Goal: Ask a question

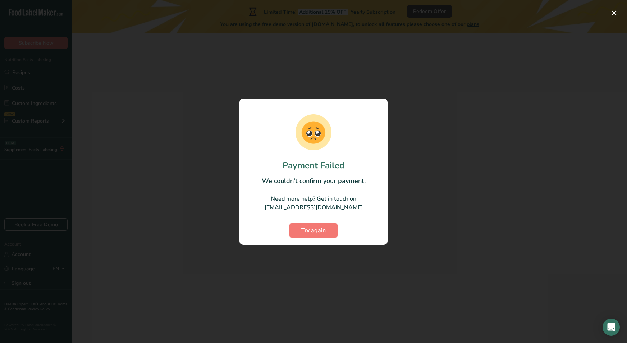
click at [321, 217] on div "Try again" at bounding box center [313, 225] width 134 height 26
click at [321, 223] on button "Try again" at bounding box center [313, 230] width 48 height 14
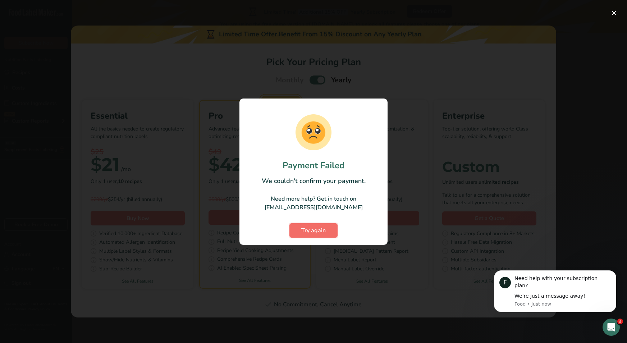
click at [327, 236] on button "Try again" at bounding box center [313, 230] width 48 height 14
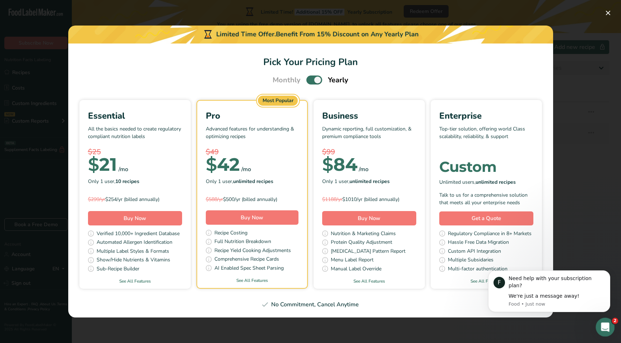
click at [602, 324] on icon "Open Intercom Messenger" at bounding box center [605, 326] width 12 height 12
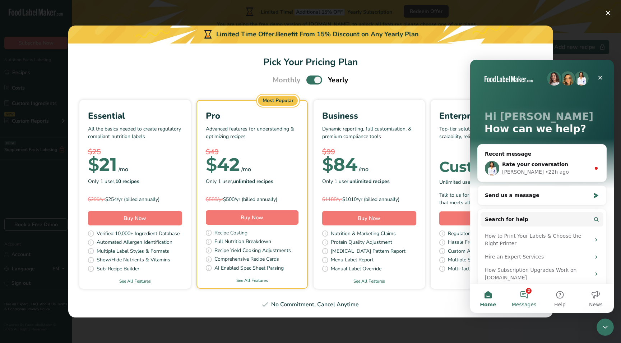
click at [528, 297] on button "2 Messages" at bounding box center [524, 298] width 36 height 29
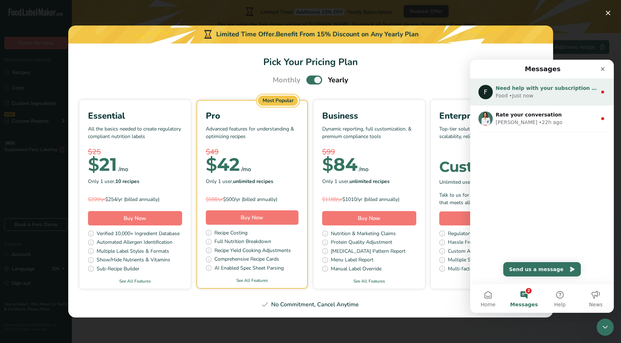
click at [511, 93] on div "• Just now" at bounding box center [522, 96] width 24 height 8
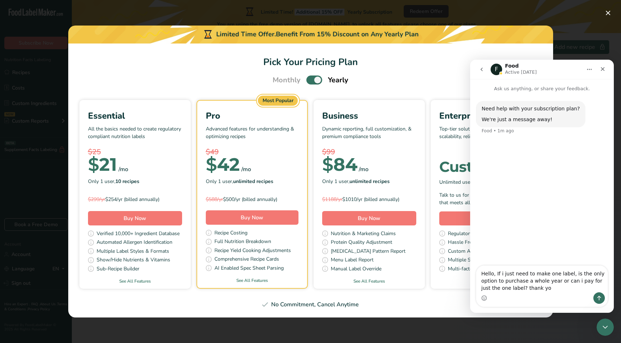
type textarea "Hello, If i just need to make one label, is the only option to purchase a whole…"
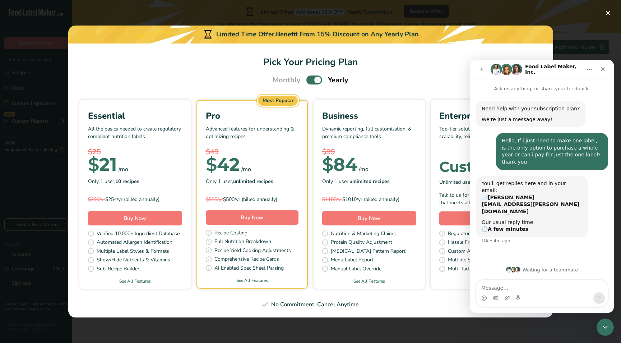
click at [504, 236] on div "Need help with your subscription plan? We're just a message away! Food • 6m ago…" at bounding box center [542, 176] width 144 height 168
click at [494, 285] on textarea "Message…" at bounding box center [542, 286] width 132 height 12
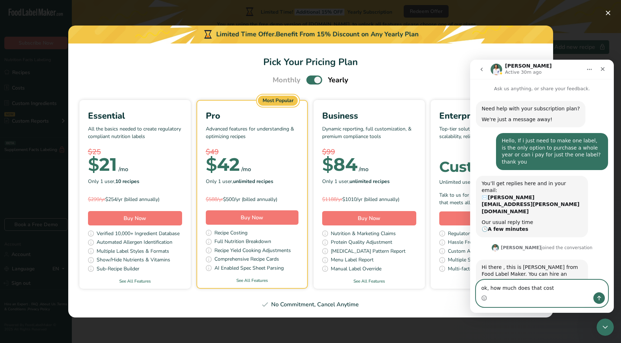
type textarea "ok, how much does that cost?"
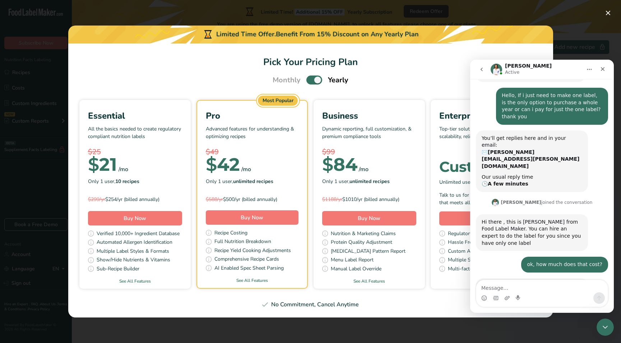
scroll to position [53, 0]
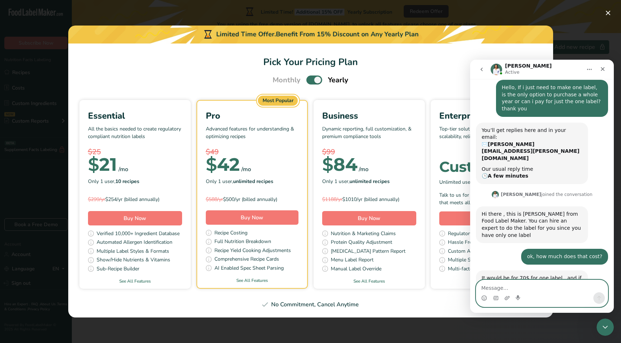
drag, startPoint x: 490, startPoint y: 285, endPoint x: 485, endPoint y: 287, distance: 5.8
click at [489, 285] on textarea "Message…" at bounding box center [542, 286] width 132 height 12
type textarea "s"
click at [486, 285] on textarea "Message…" at bounding box center [542, 286] width 132 height 12
type textarea "c"
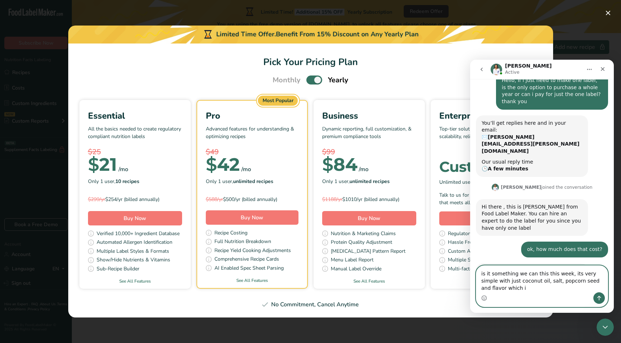
scroll to position [68, 0]
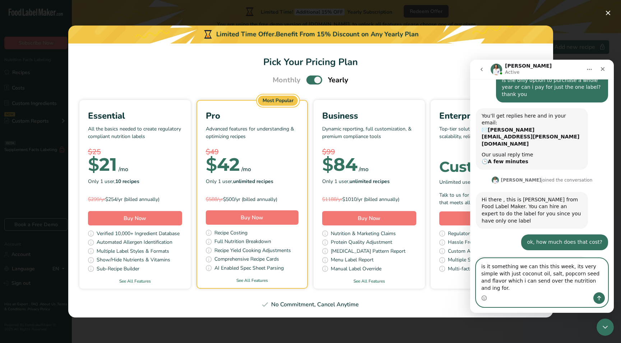
type textarea "is it something we can this this week, its very simple with just coconut oil, s…"
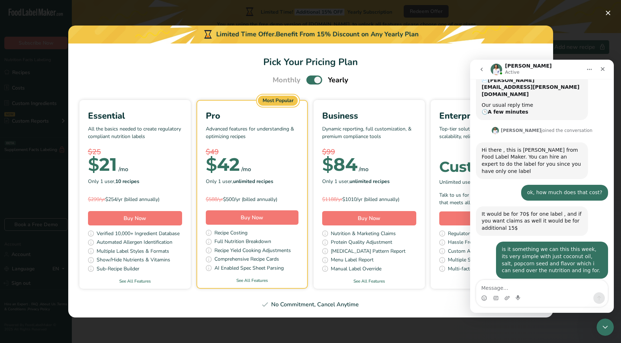
scroll to position [117, 0]
click at [494, 287] on textarea "Message…" at bounding box center [542, 286] width 132 height 12
click at [606, 135] on div "Need help with your subscription plan? We're just a message away! Food • 36m ag…" at bounding box center [542, 146] width 144 height 340
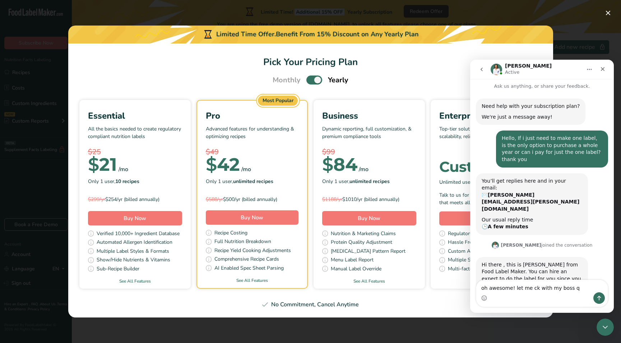
scroll to position [0, 0]
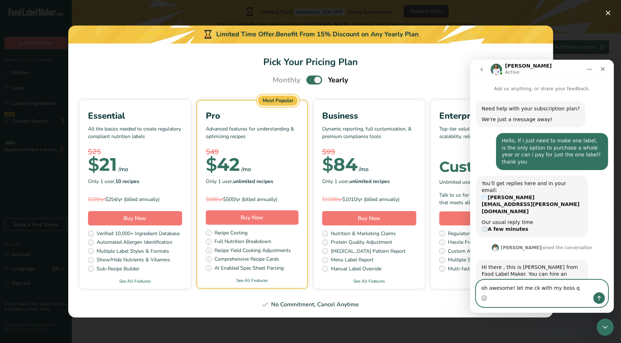
drag, startPoint x: 582, startPoint y: 288, endPoint x: 512, endPoint y: 291, distance: 69.4
click at [512, 291] on textarea "oh awesome! let me ck with my boss q" at bounding box center [542, 286] width 132 height 12
type textarea "oh awesome! lets do that, what i my next step?"
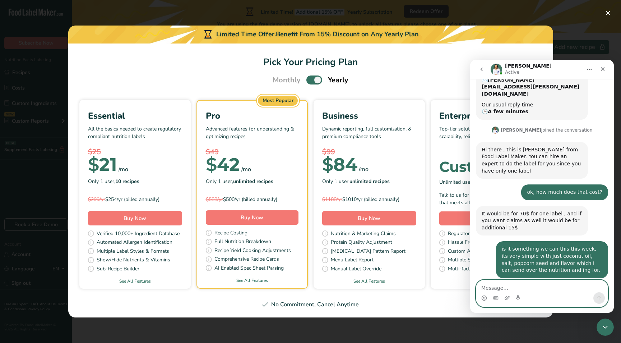
scroll to position [146, 0]
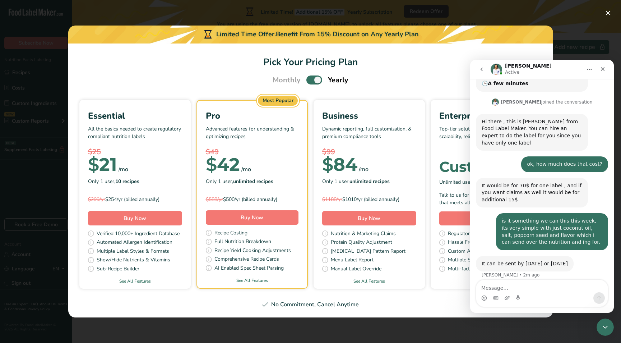
click at [231, 67] on h1 "Pick Your Pricing Plan" at bounding box center [311, 62] width 468 height 14
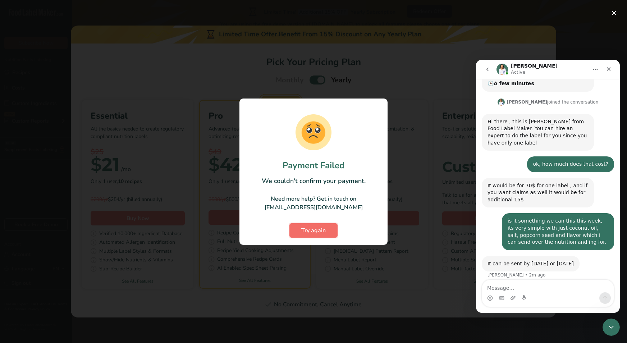
click at [305, 227] on span "Try again" at bounding box center [313, 230] width 24 height 9
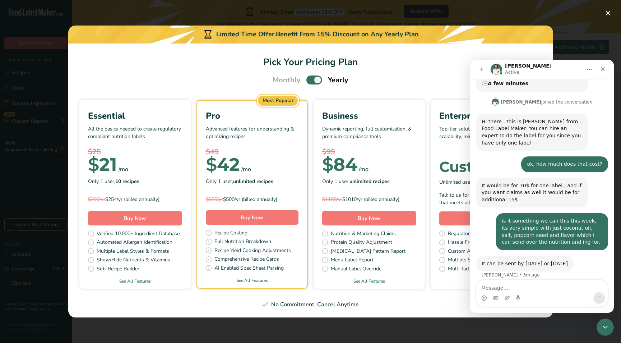
click at [400, 59] on h1 "Pick Your Pricing Plan" at bounding box center [311, 62] width 468 height 14
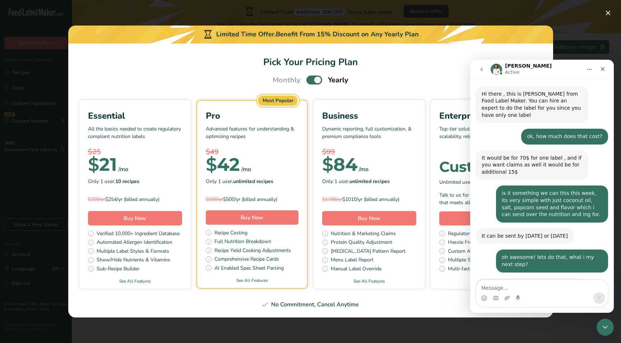
scroll to position [181, 0]
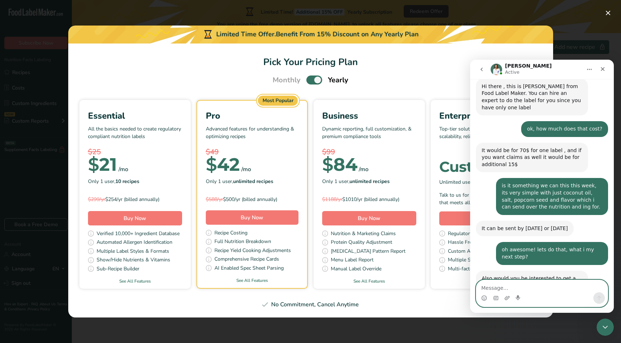
click at [483, 287] on textarea "Message…" at bounding box center [542, 286] width 132 height 12
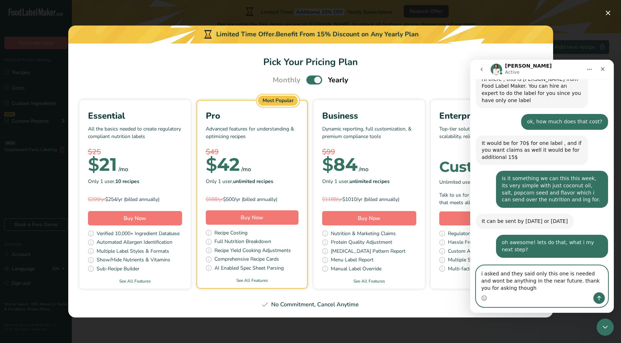
scroll to position [195, 0]
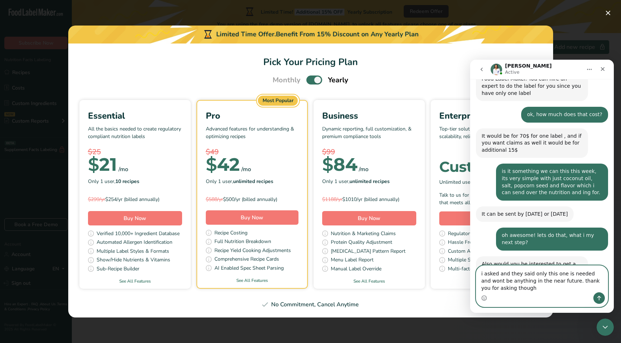
type textarea "i asked and they said only this one is needed and wont be anything in the near …"
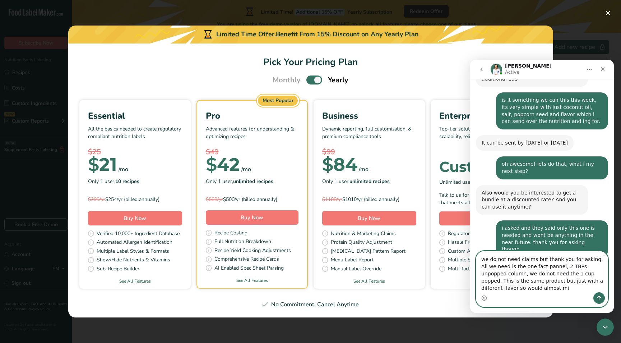
scroll to position [273, 0]
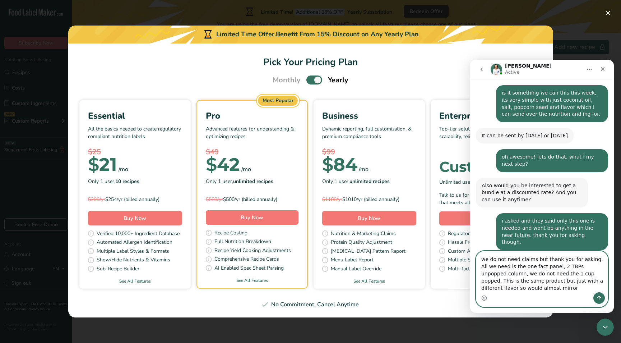
drag, startPoint x: 561, startPoint y: 267, endPoint x: 577, endPoint y: 266, distance: 16.3
click at [498, 288] on textarea "we do not need claims but thank you for asking. All we need is the one fact pan…" at bounding box center [542, 271] width 132 height 41
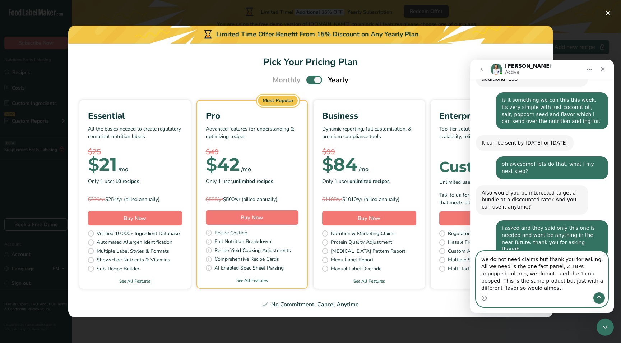
click at [595, 289] on textarea "we do not need claims but thank you for asking. All we need is the one fact pan…" at bounding box center [542, 271] width 132 height 41
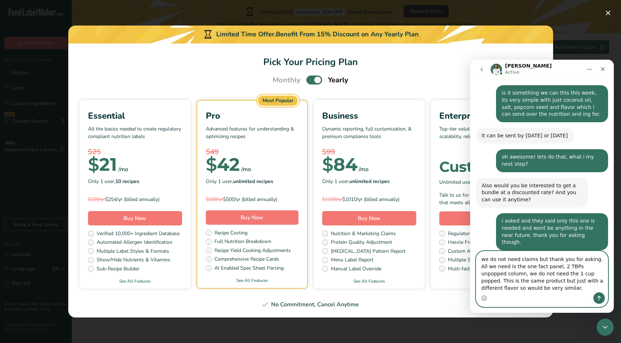
type textarea "we do not need claims but thank you for asking. All we need is the one fact pan…"
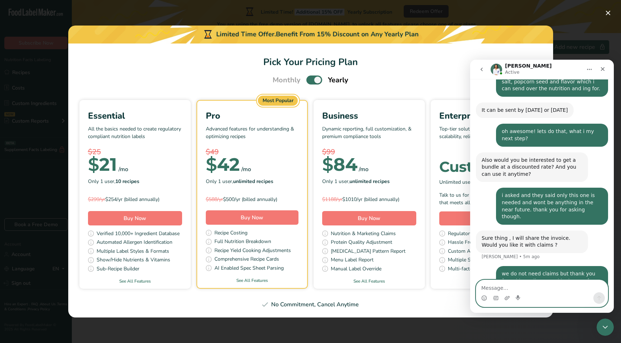
scroll to position [301, 0]
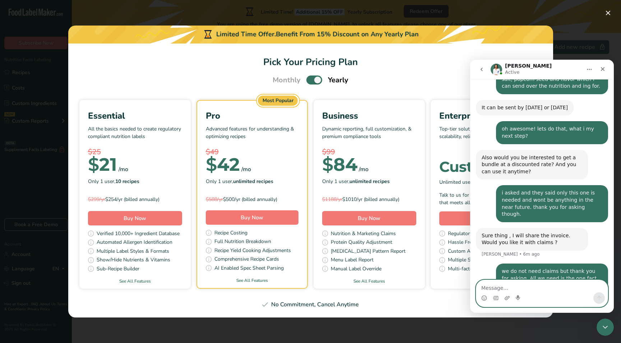
click at [488, 284] on textarea "Message…" at bounding box center [542, 286] width 132 height 12
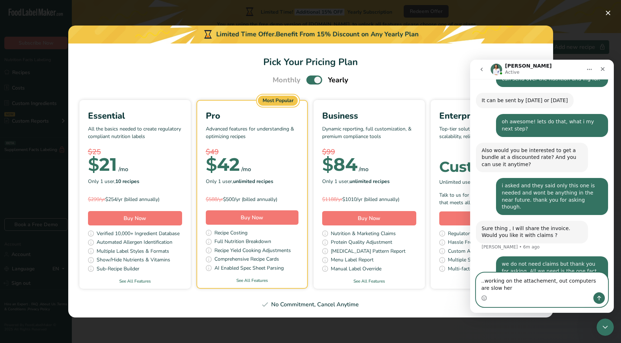
type textarea "..working on the attachement, out computers are slow here"
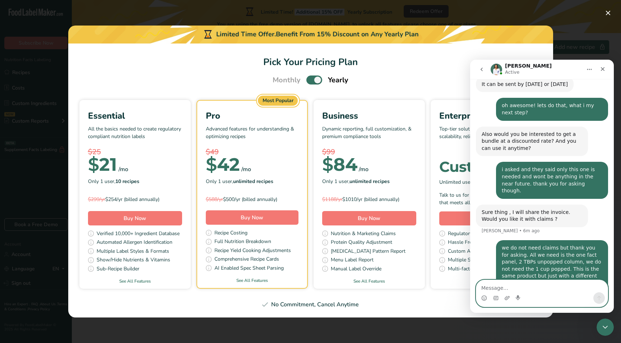
drag, startPoint x: 497, startPoint y: 290, endPoint x: 492, endPoint y: 291, distance: 5.4
click at [496, 290] on textarea "Message…" at bounding box center [542, 286] width 132 height 12
paste textarea "Message…"
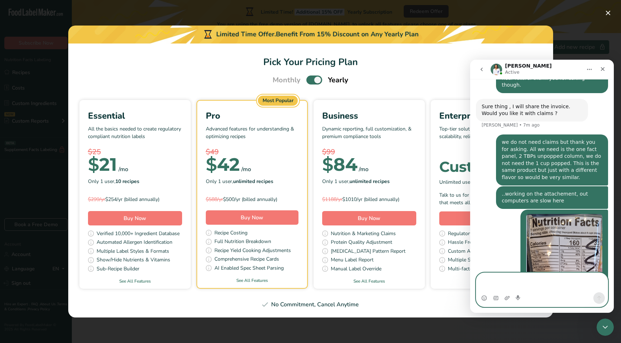
scroll to position [438, 0]
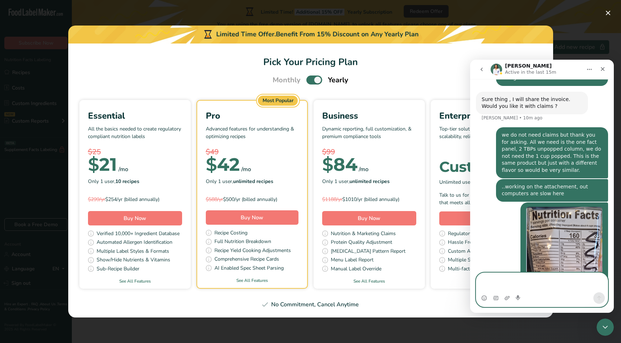
click at [512, 281] on textarea "Message…" at bounding box center [542, 282] width 132 height 19
click at [490, 275] on textarea "Message…" at bounding box center [542, 282] width 132 height 19
click at [483, 280] on textarea "Message…" at bounding box center [542, 282] width 132 height 19
click at [492, 277] on textarea "Message…" at bounding box center [542, 282] width 132 height 19
click at [481, 283] on textarea "is this something that is doable?" at bounding box center [542, 286] width 132 height 12
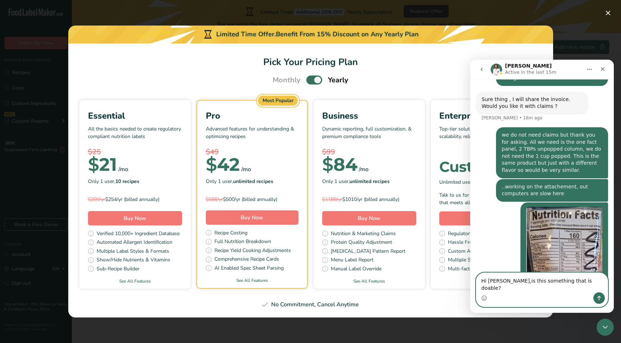
type textarea "Hi [PERSON_NAME], is this something that is doable?"
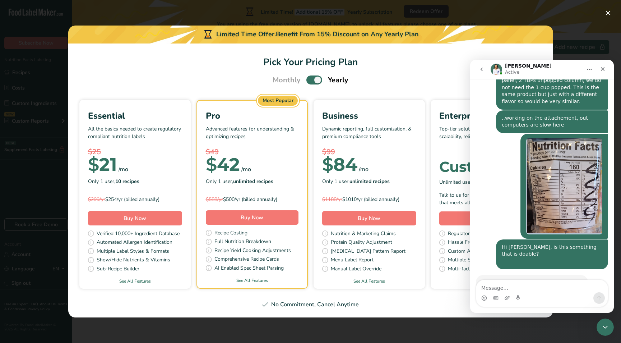
scroll to position [499, 0]
click at [509, 288] on textarea "Message…" at bounding box center [542, 286] width 132 height 12
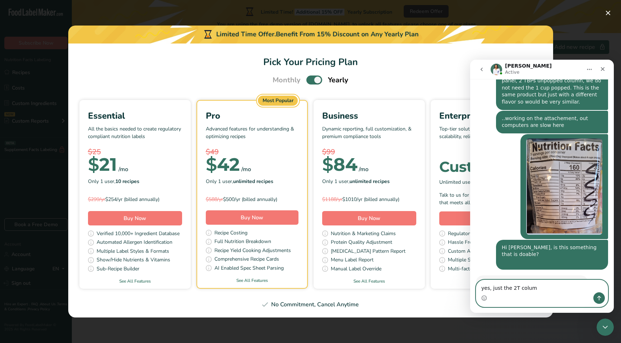
type textarea "yes, just the 2T column"
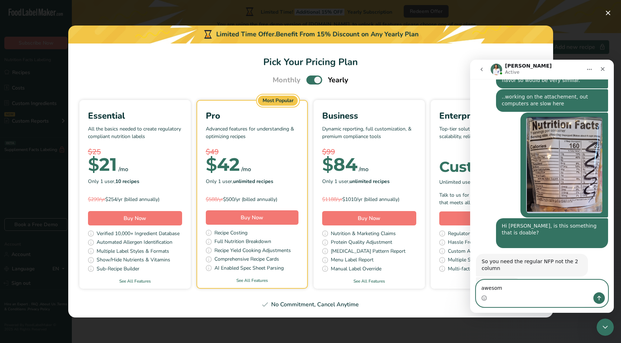
type textarea "awesome"
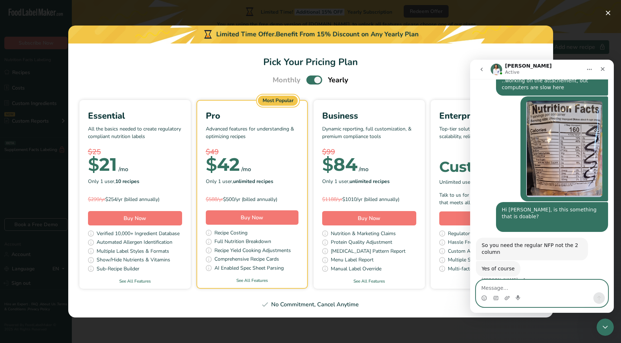
click at [483, 288] on textarea "Message…" at bounding box center [542, 286] width 132 height 12
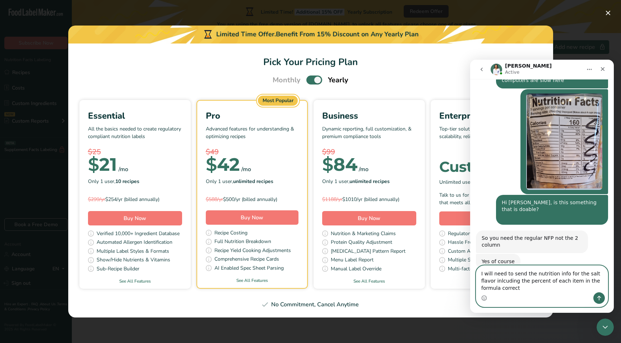
scroll to position [551, 0]
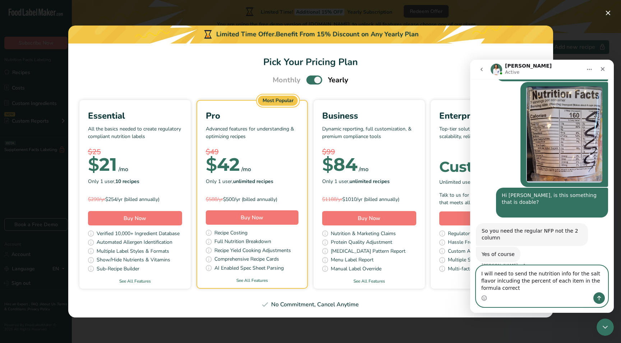
type textarea "I will need to send the nutrition info for the salt flavor inlcuding the percen…"
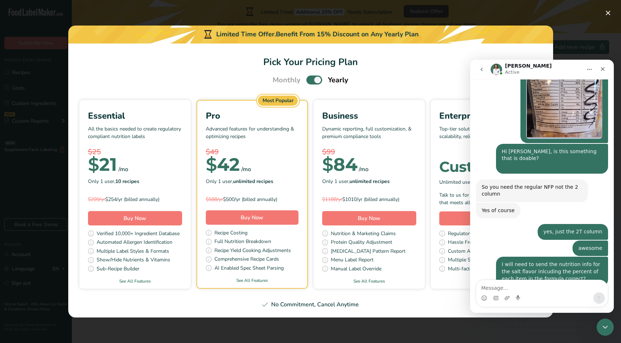
scroll to position [603, 0]
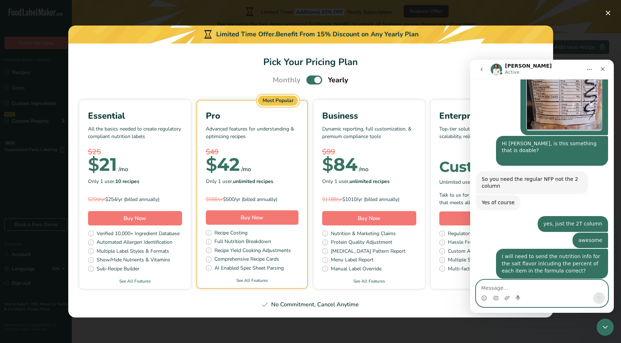
click at [491, 290] on textarea "Message…" at bounding box center [542, 286] width 132 height 12
type textarea "ok, do i send that all here to you?"
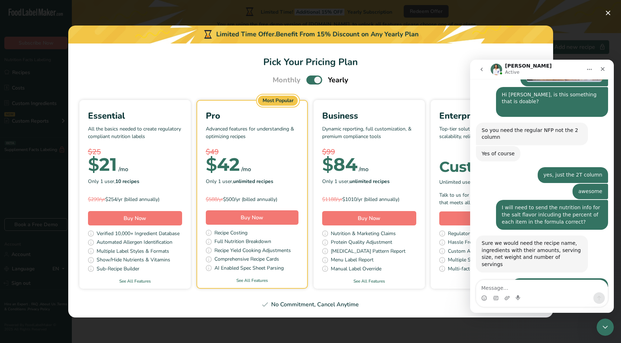
scroll to position [653, 0]
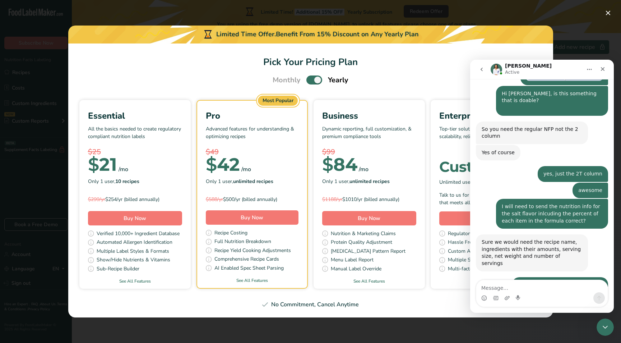
click at [526, 303] on link "[EMAIL_ADDRESS][DOMAIN_NAME]" at bounding box center [531, 309] width 99 height 13
click at [519, 289] on textarea "Message…" at bounding box center [542, 286] width 132 height 12
type textarea "will do, thank you"
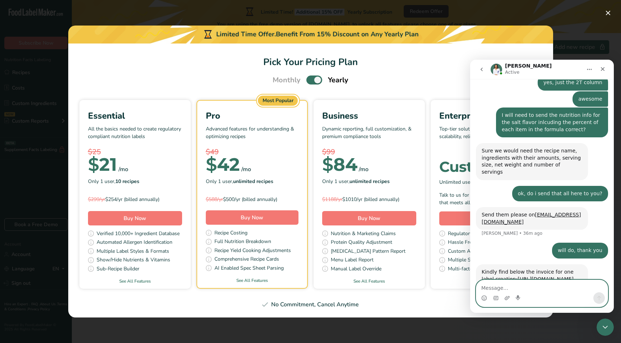
scroll to position [745, 0]
